Goal: Navigation & Orientation: Find specific page/section

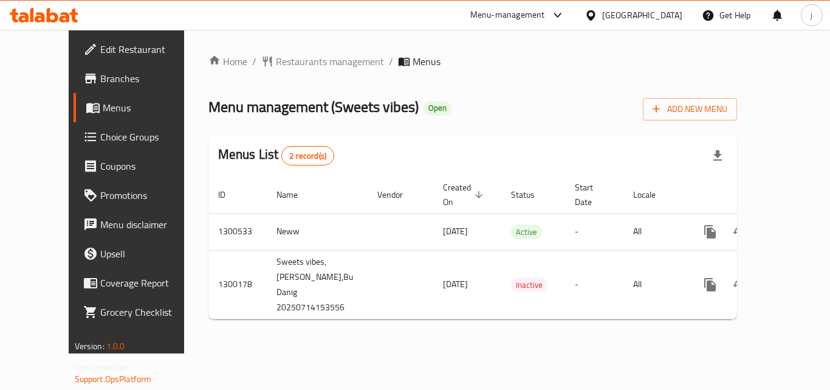
click at [306, 66] on span "Restaurants management" at bounding box center [330, 61] width 108 height 15
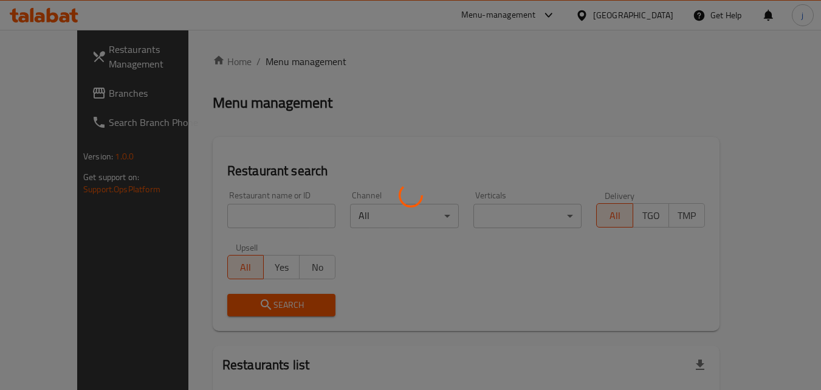
click at [64, 84] on div at bounding box center [410, 195] width 821 height 390
click at [26, 88] on div at bounding box center [410, 195] width 821 height 390
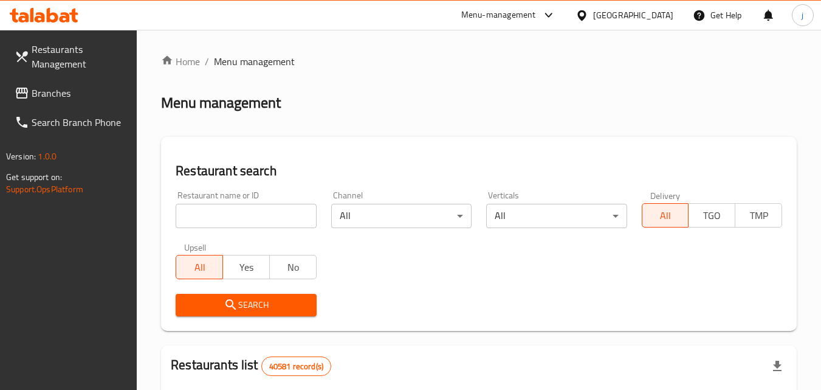
click at [26, 92] on icon at bounding box center [22, 93] width 15 height 15
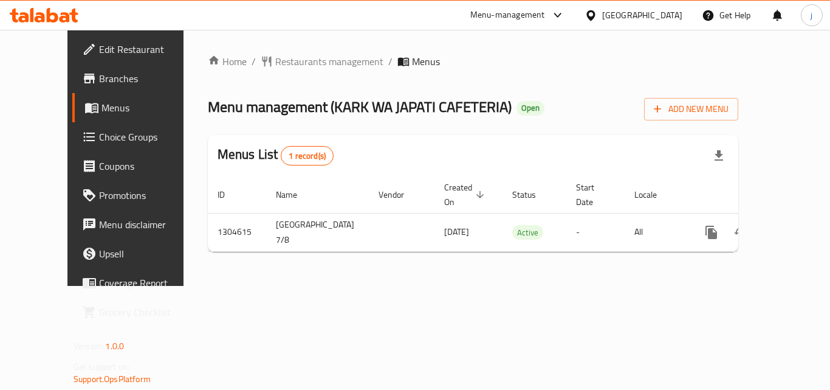
click at [630, 14] on div "[GEOGRAPHIC_DATA]" at bounding box center [642, 15] width 80 height 13
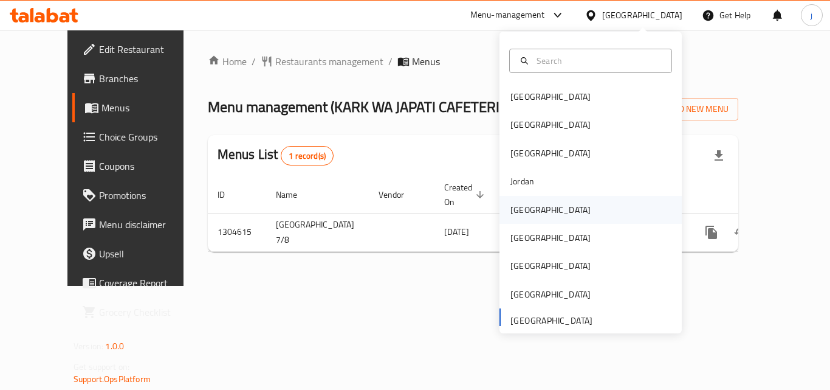
click at [514, 205] on div "[GEOGRAPHIC_DATA]" at bounding box center [550, 209] width 80 height 13
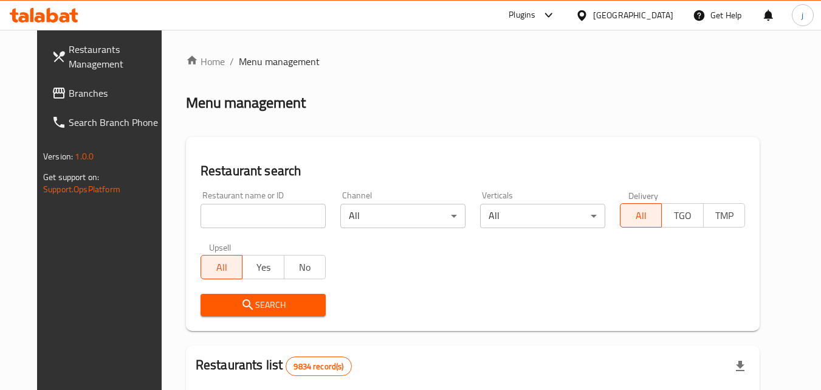
click at [93, 98] on span "Branches" at bounding box center [117, 93] width 96 height 15
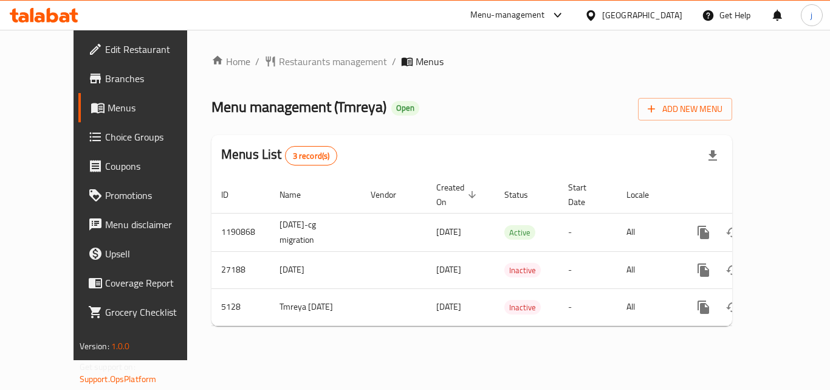
click at [670, 18] on div "[GEOGRAPHIC_DATA]" at bounding box center [642, 15] width 80 height 13
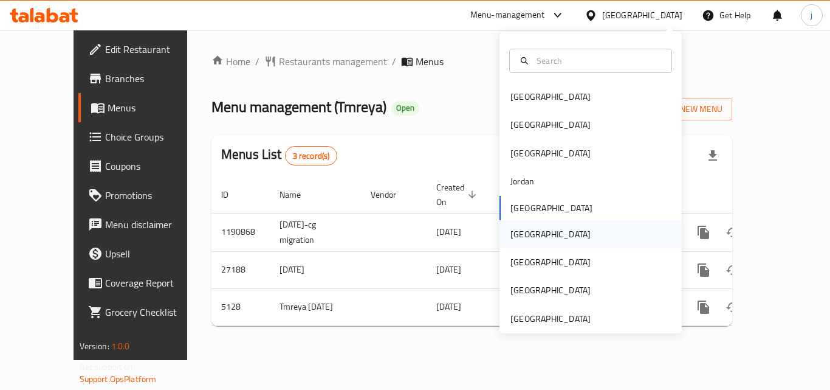
click at [523, 236] on div "[GEOGRAPHIC_DATA]" at bounding box center [550, 233] width 80 height 13
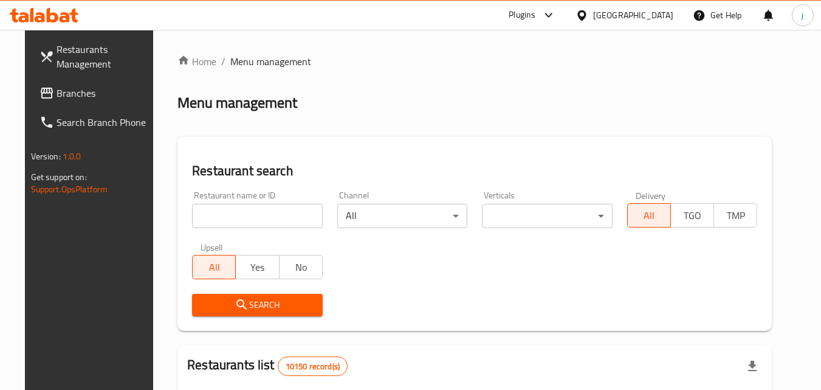
click at [80, 93] on span "Branches" at bounding box center [105, 93] width 96 height 15
